Goal: Find specific page/section

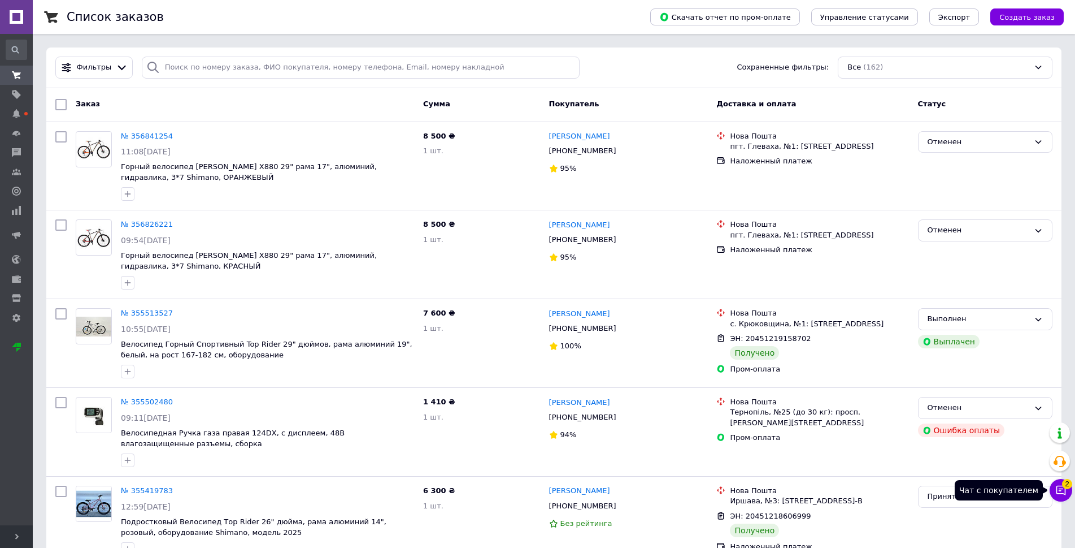
click at [1065, 481] on span "2" at bounding box center [1067, 484] width 10 height 10
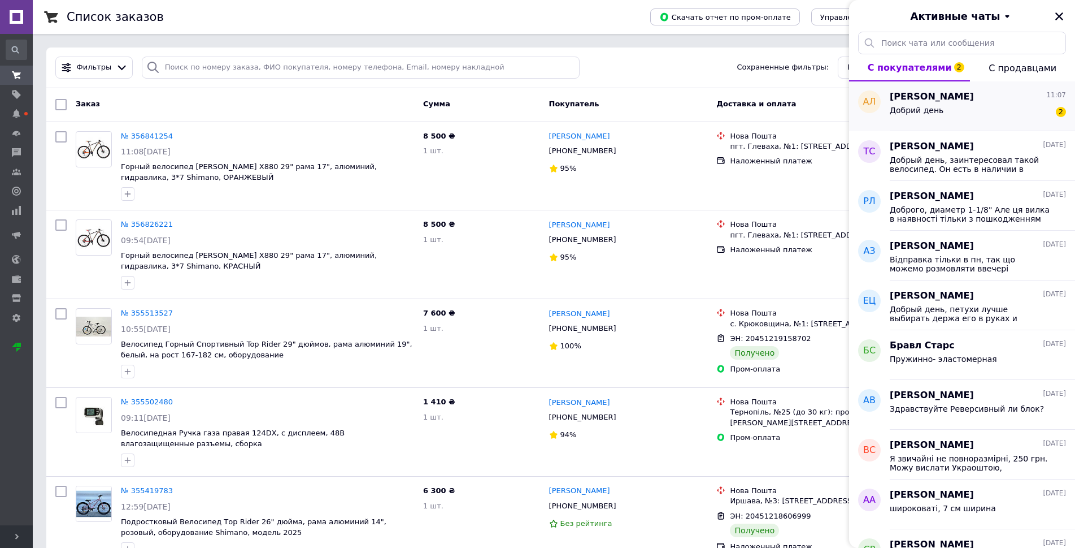
click at [1003, 105] on div "Добрий день 2" at bounding box center [978, 112] width 176 height 18
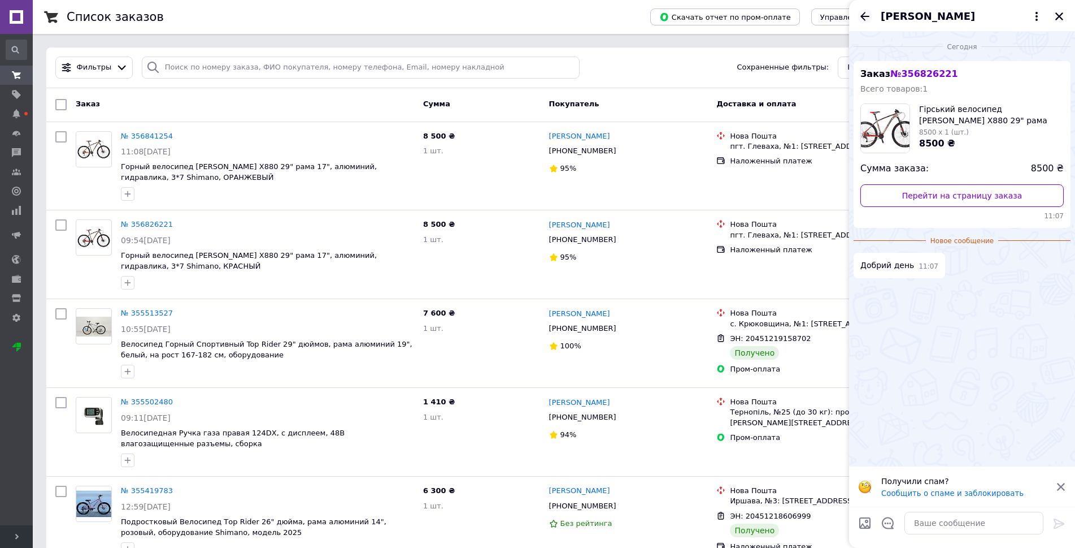
click at [864, 14] on icon "Назад" at bounding box center [865, 16] width 9 height 8
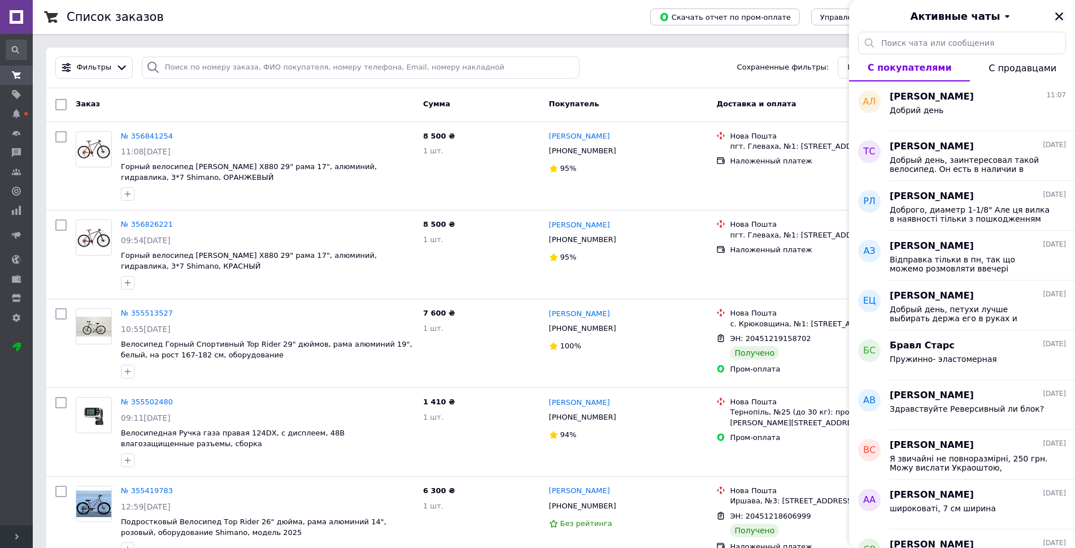
click at [1059, 16] on icon "Закрыть" at bounding box center [1059, 16] width 8 height 8
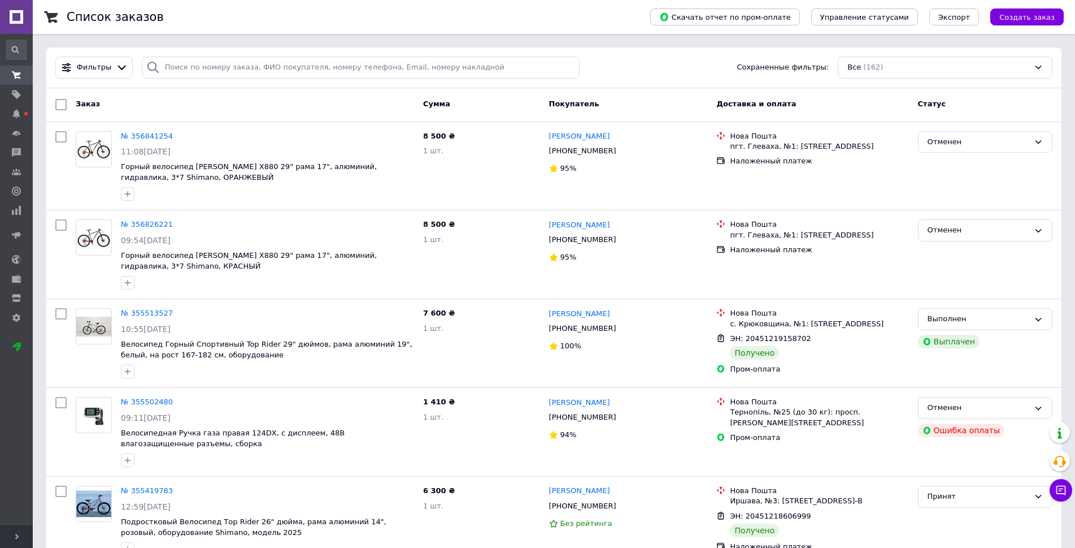
click at [628, 13] on div "Список заказов" at bounding box center [347, 17] width 561 height 34
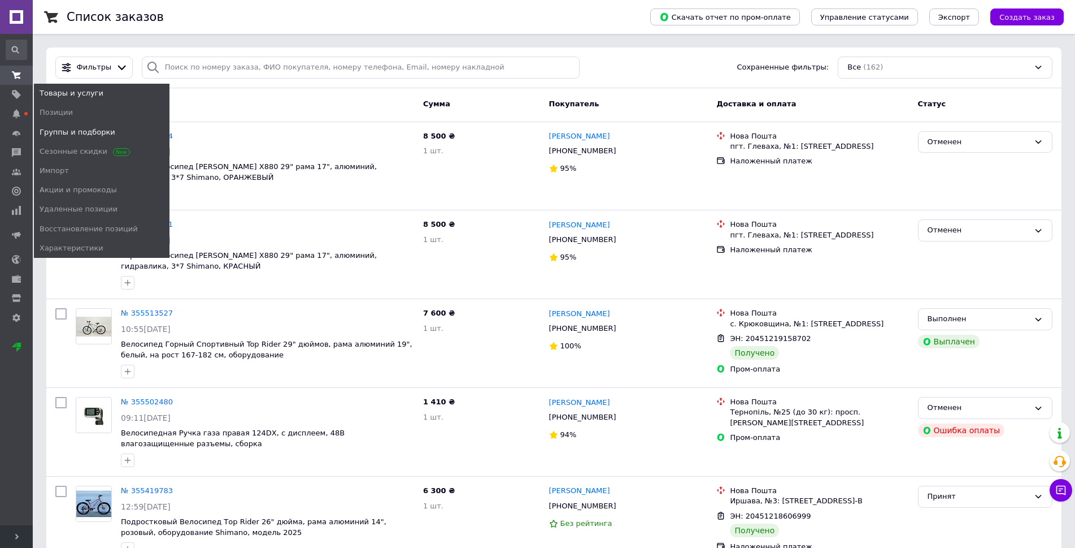
click at [52, 131] on span "Группы и подборки" at bounding box center [78, 132] width 76 height 10
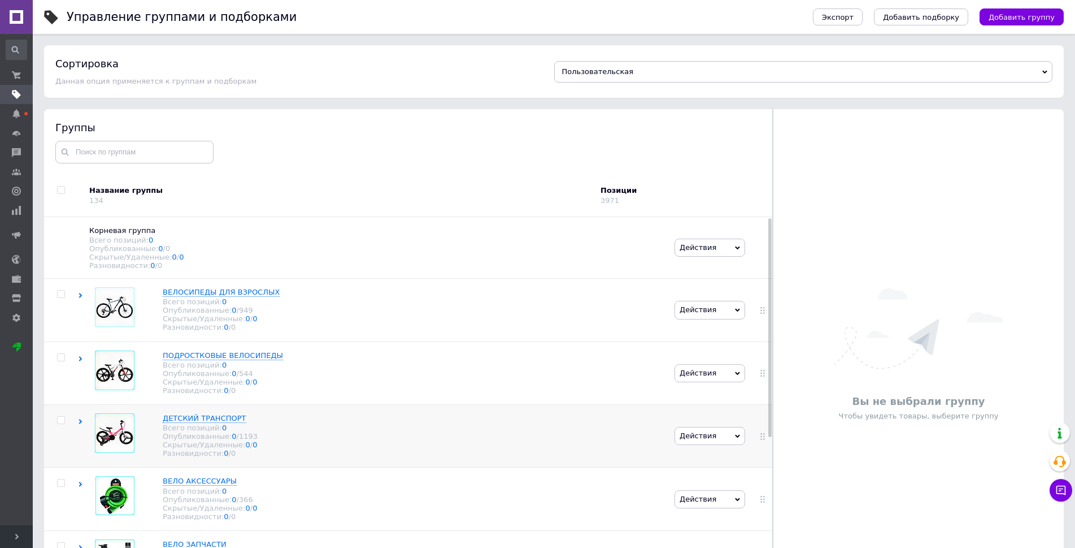
click at [80, 424] on icon at bounding box center [80, 421] width 5 height 5
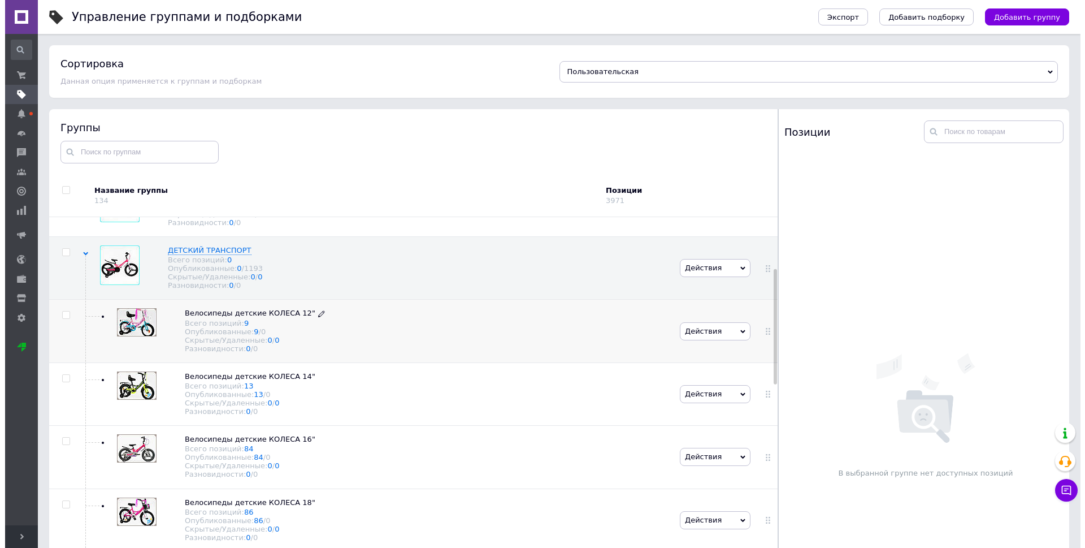
scroll to position [170, 0]
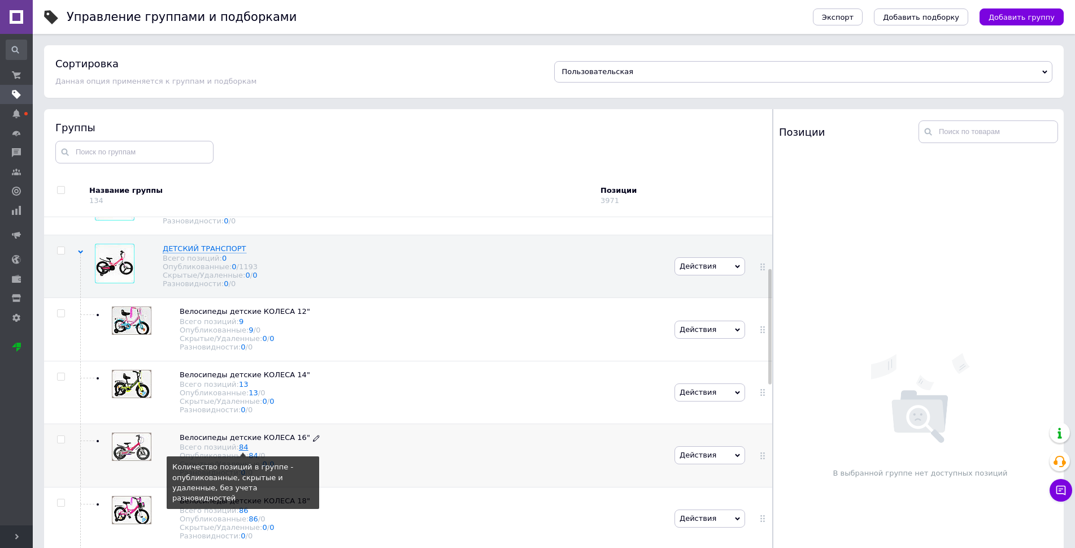
click at [239, 451] on link "84" at bounding box center [244, 446] width 10 height 8
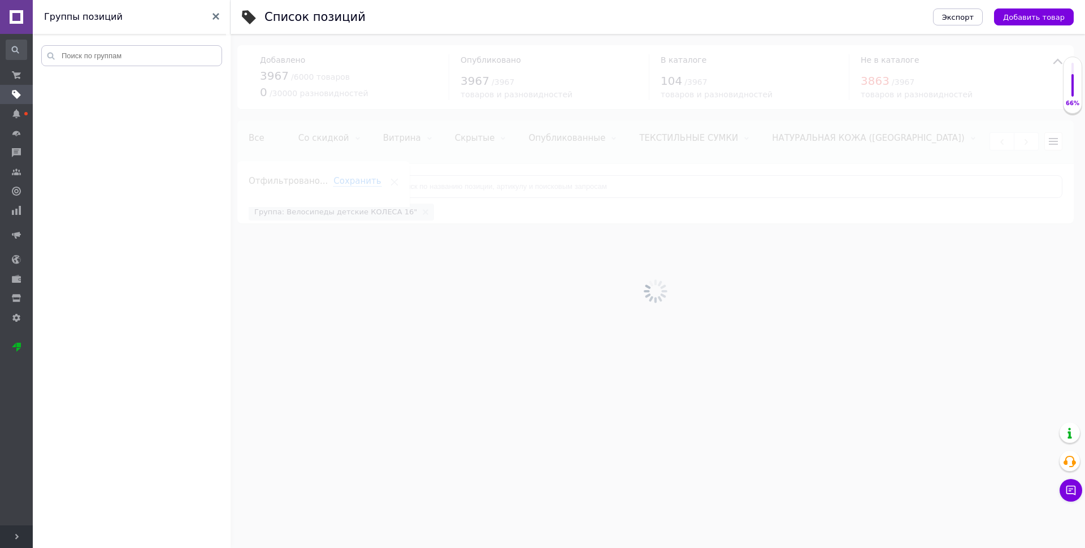
scroll to position [0, 482]
